Goal: Task Accomplishment & Management: Use online tool/utility

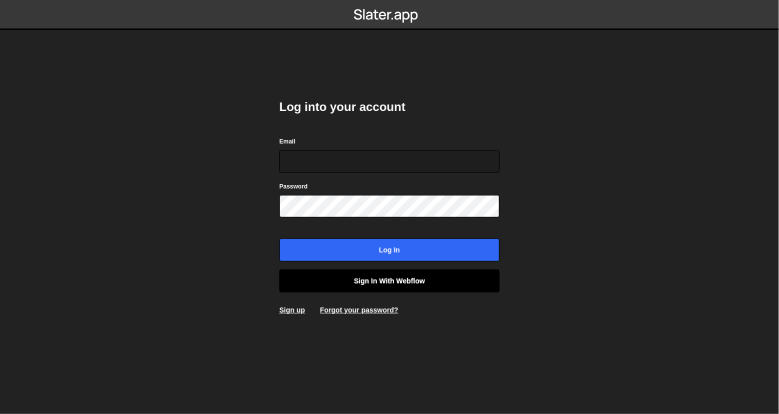
click at [385, 273] on link "Sign in with Webflow" at bounding box center [389, 281] width 220 height 23
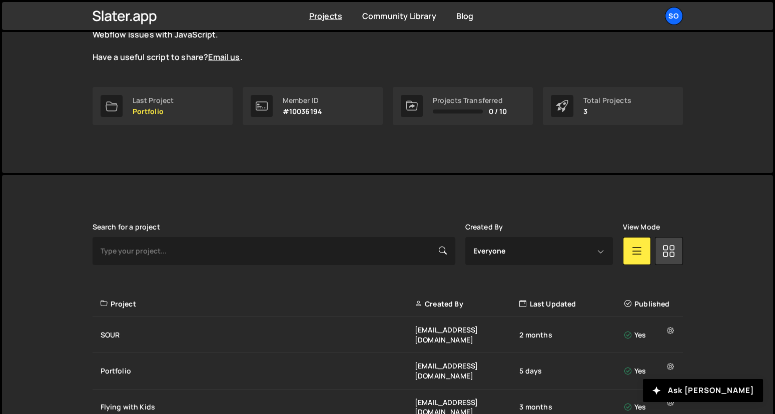
scroll to position [134, 0]
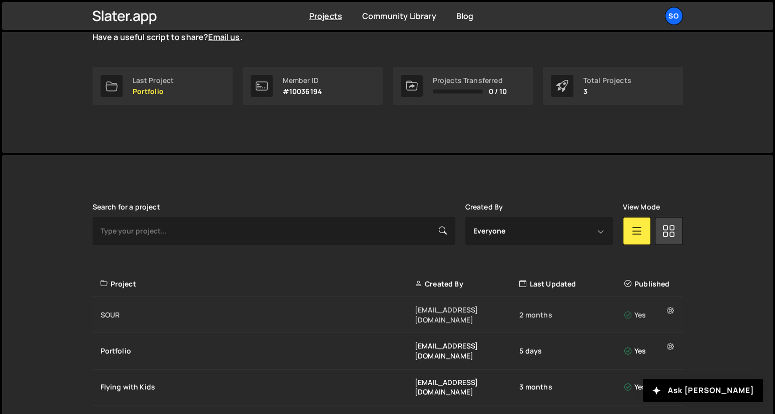
click at [123, 310] on div "SOUR" at bounding box center [258, 315] width 314 height 10
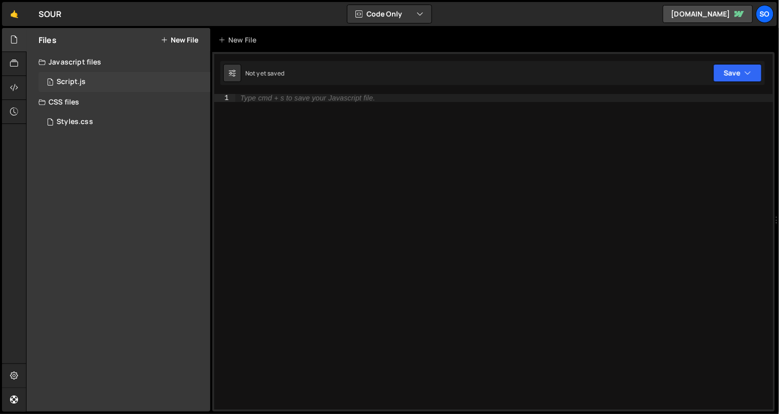
click at [95, 82] on div "1 Script.js 0" at bounding box center [125, 82] width 172 height 20
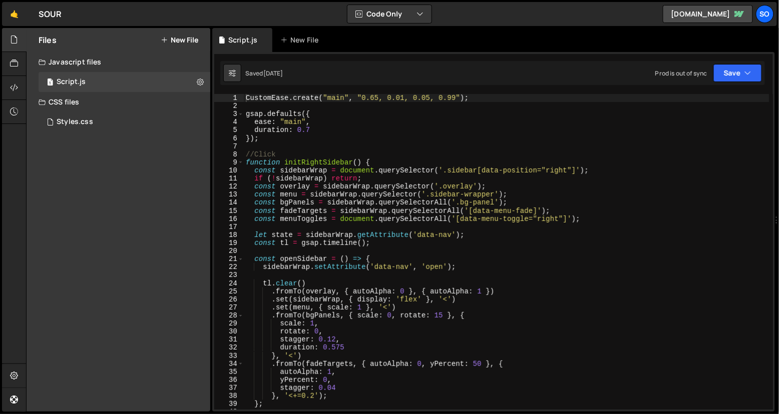
click at [391, 197] on div "CustomEase . create ( "main" , "0.65, 0.01, 0.05, 0.99" ) ; gsap . defaults ({ …" at bounding box center [506, 260] width 525 height 332
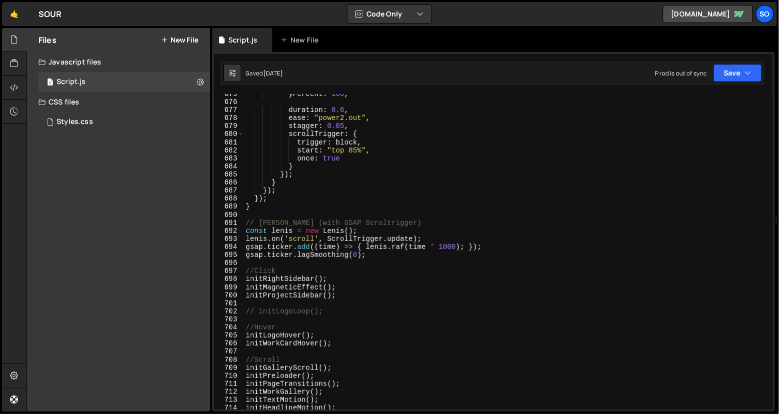
scroll to position [5462, 0]
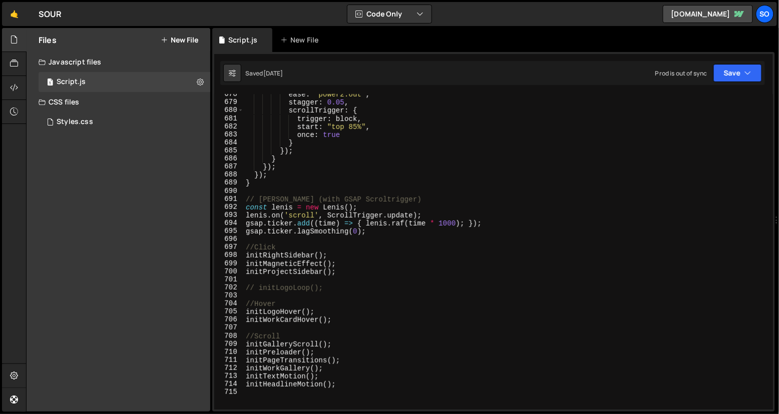
click at [359, 172] on div "ease : "power2.out" , stagger : 0.05 , scrollTrigger : { trigger : block , star…" at bounding box center [506, 257] width 525 height 332
click at [351, 183] on div "ease : "power2.out" , stagger : 0.05 , scrollTrigger : { trigger : block , star…" at bounding box center [506, 257] width 525 height 332
type textarea "}"
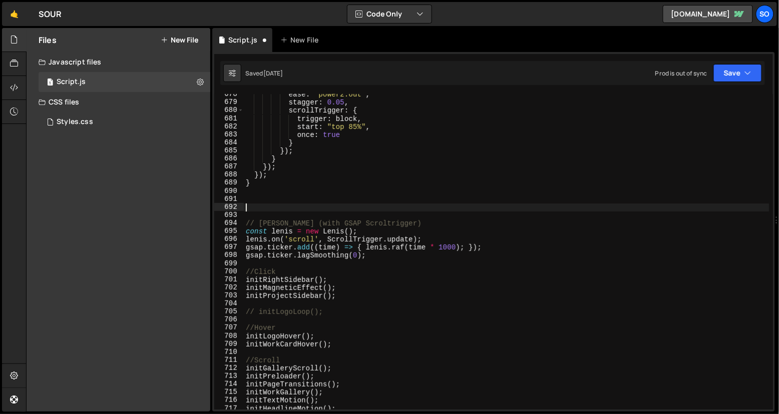
paste textarea "})"
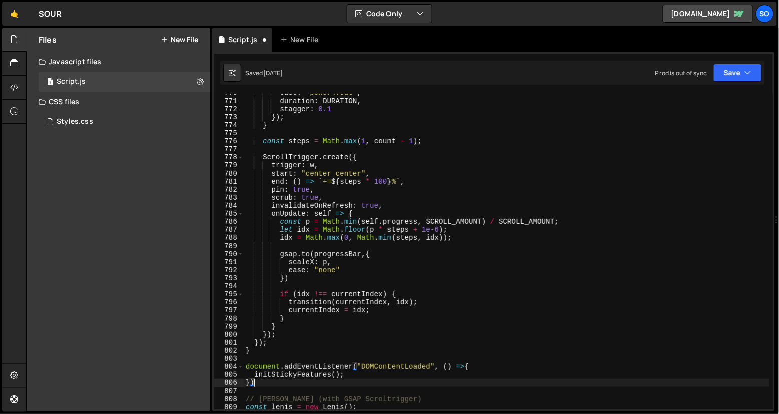
scroll to position [6206, 0]
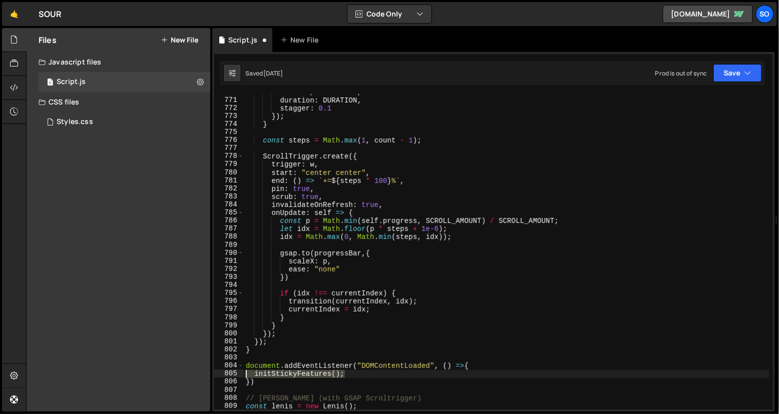
drag, startPoint x: 369, startPoint y: 371, endPoint x: 239, endPoint y: 371, distance: 129.6
click at [239, 371] on div "}) 770 771 772 773 774 775 776 777 778 779 780 781 782 783 784 785 786 787 788 …" at bounding box center [493, 252] width 558 height 316
type textarea "initStickyFeatures();"
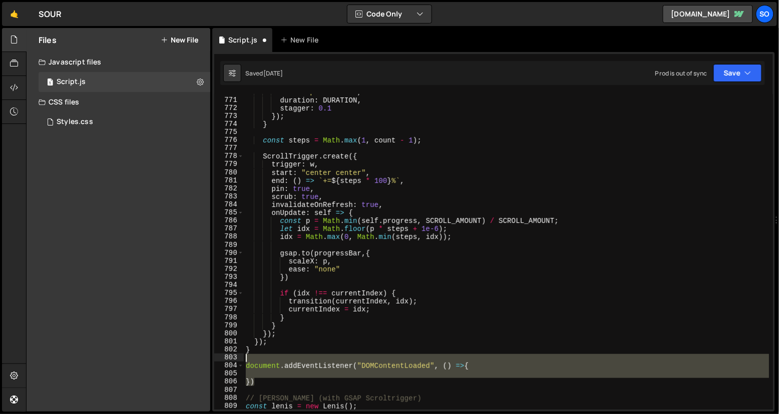
drag, startPoint x: 272, startPoint y: 383, endPoint x: 231, endPoint y: 359, distance: 47.5
click at [231, 359] on div "770 771 772 773 774 775 776 777 778 779 780 781 782 783 784 785 786 787 788 789…" at bounding box center [493, 252] width 558 height 316
type textarea "document.addEventListener("DOMContentLoaded", () =>{"
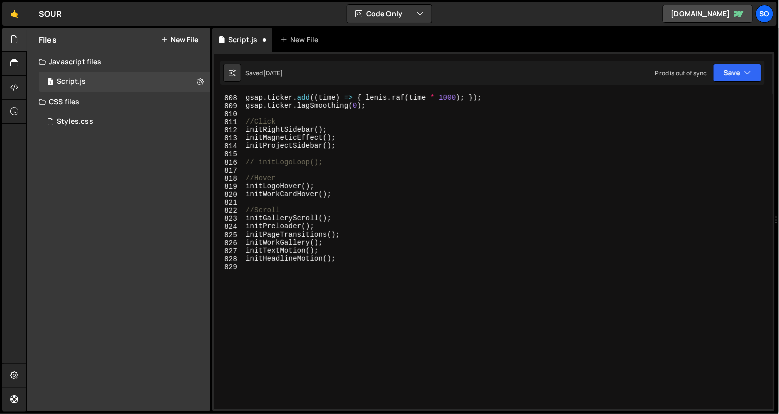
scroll to position [6489, 0]
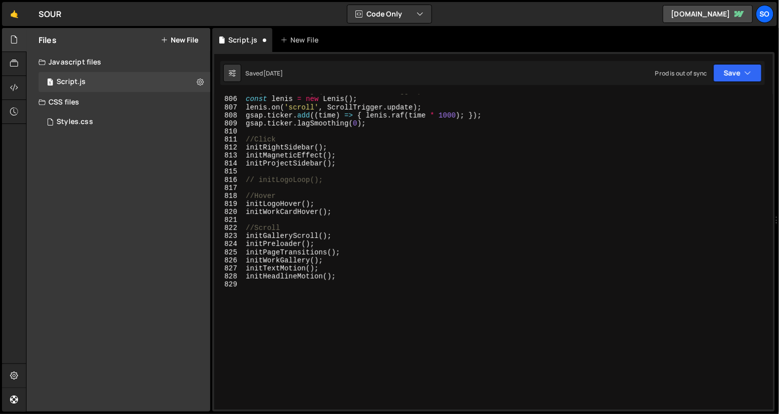
click at [354, 284] on div "// Lenis (with GSAP Scroltrigger) const lenis = new Lenis ( ) ; lenis . on ( 's…" at bounding box center [506, 253] width 525 height 332
paste textarea "initStickyFeatures();"
type textarea "initStickyFeatures();"
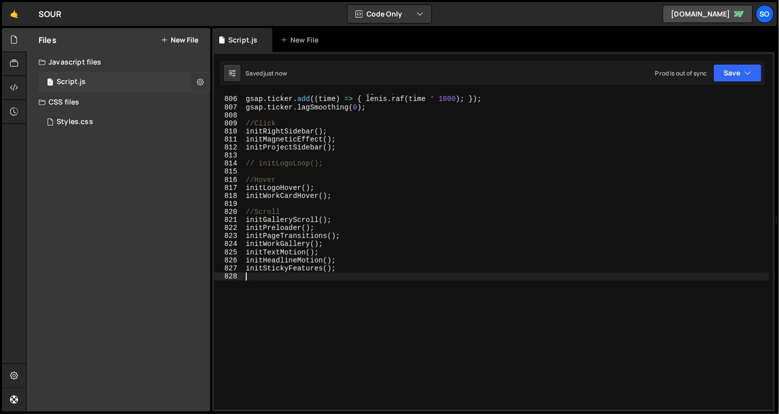
click at [201, 83] on icon at bounding box center [200, 82] width 7 height 10
type input "Script"
radio input "true"
checkbox input "true"
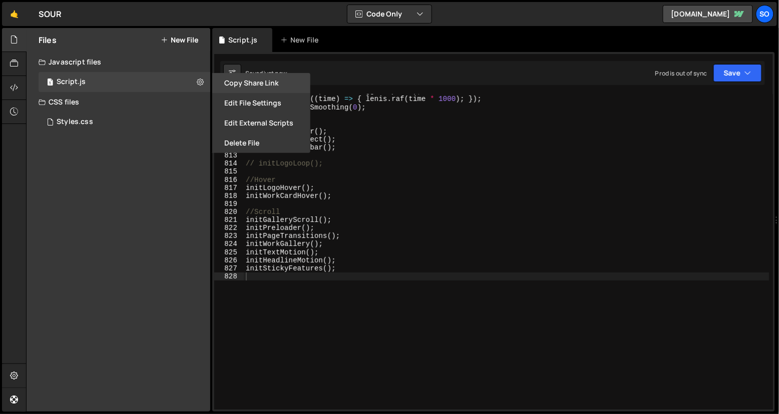
click at [247, 85] on button "Copy share link" at bounding box center [261, 83] width 98 height 20
click at [252, 105] on button "Edit File Settings" at bounding box center [261, 103] width 98 height 20
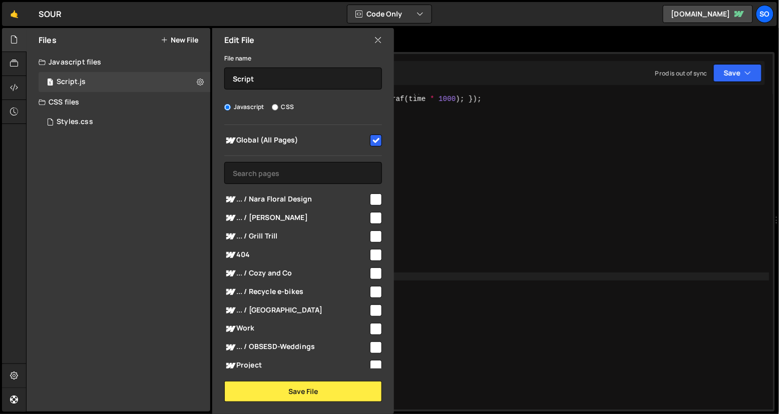
type textarea "initTextMotion();"
click at [487, 254] on div "lenis . on ( 'scroll' , ScrollTrigger . update ) ; gsap . ticker . add (( time …" at bounding box center [506, 253] width 525 height 332
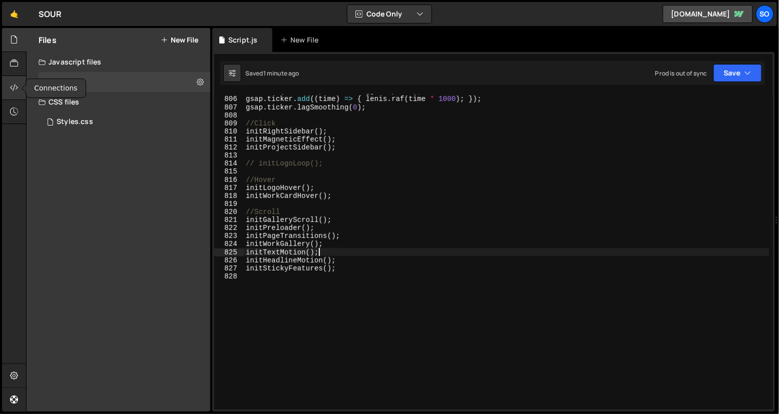
click at [14, 86] on icon at bounding box center [14, 87] width 8 height 11
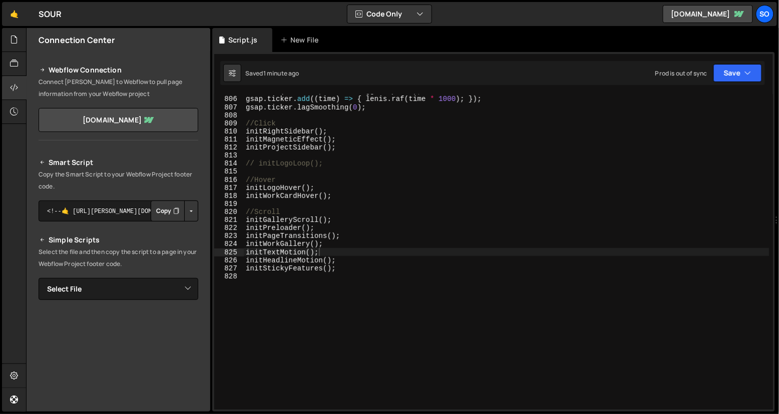
click at [159, 208] on button "Copy" at bounding box center [168, 211] width 34 height 21
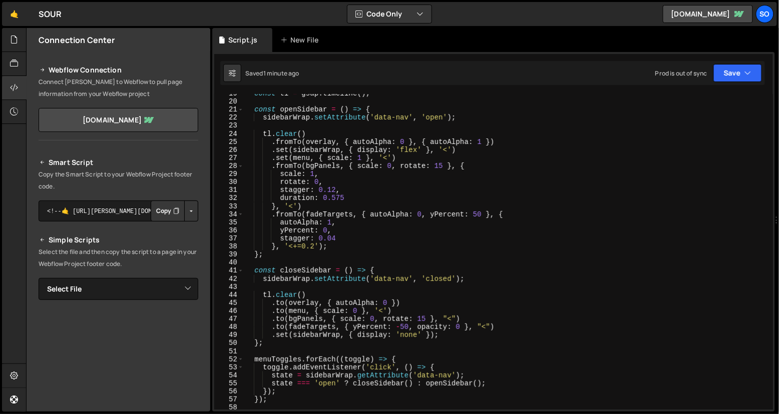
scroll to position [0, 0]
